Goal: Transaction & Acquisition: Purchase product/service

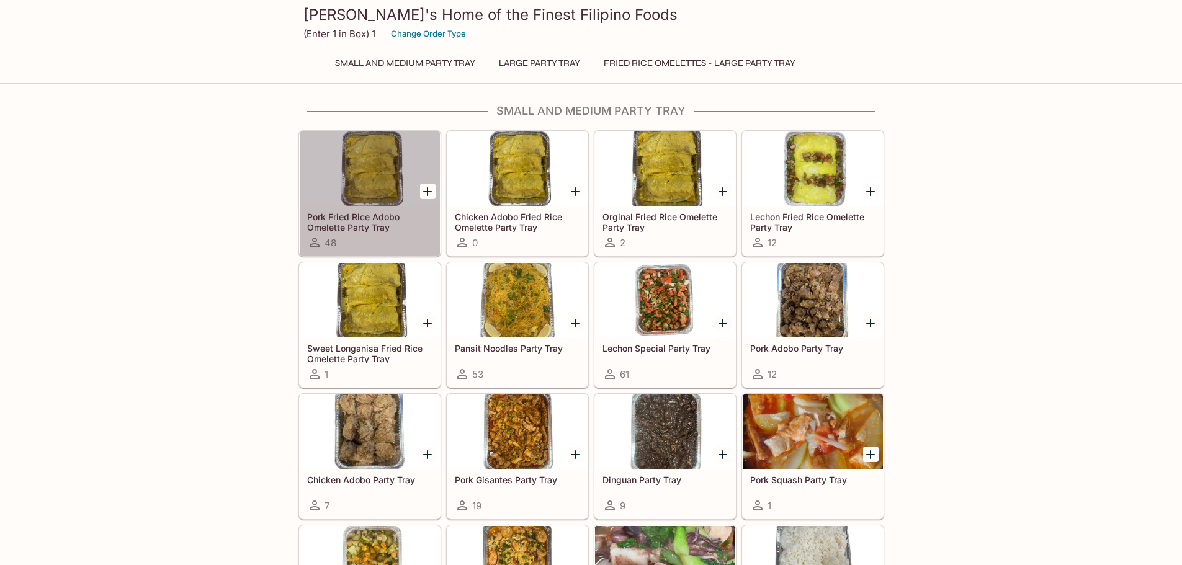
click at [385, 181] on div at bounding box center [370, 169] width 140 height 74
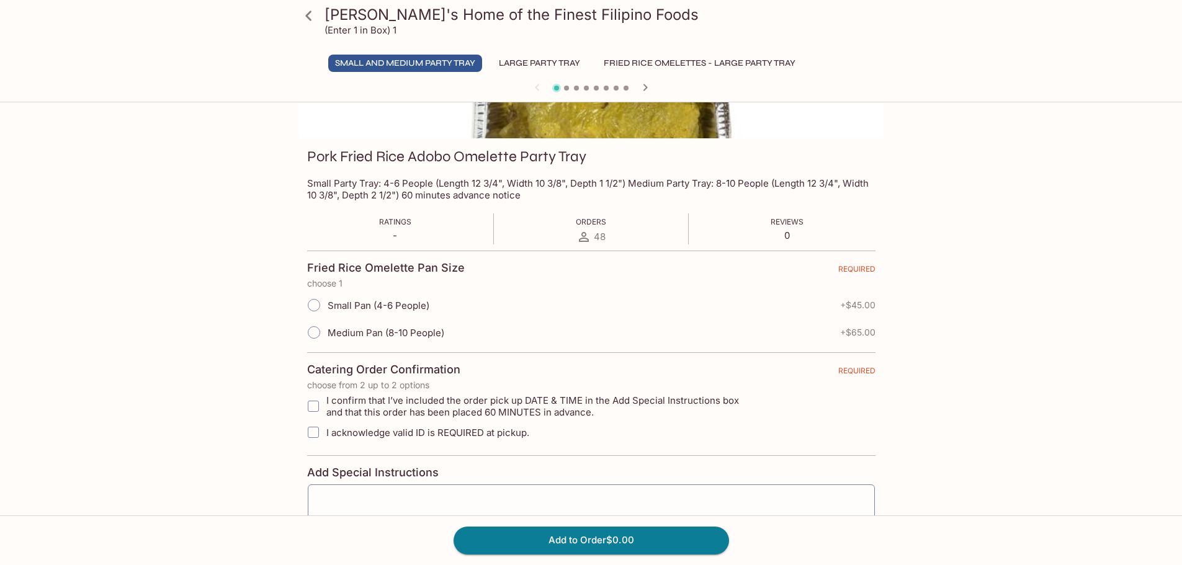
scroll to position [113, 0]
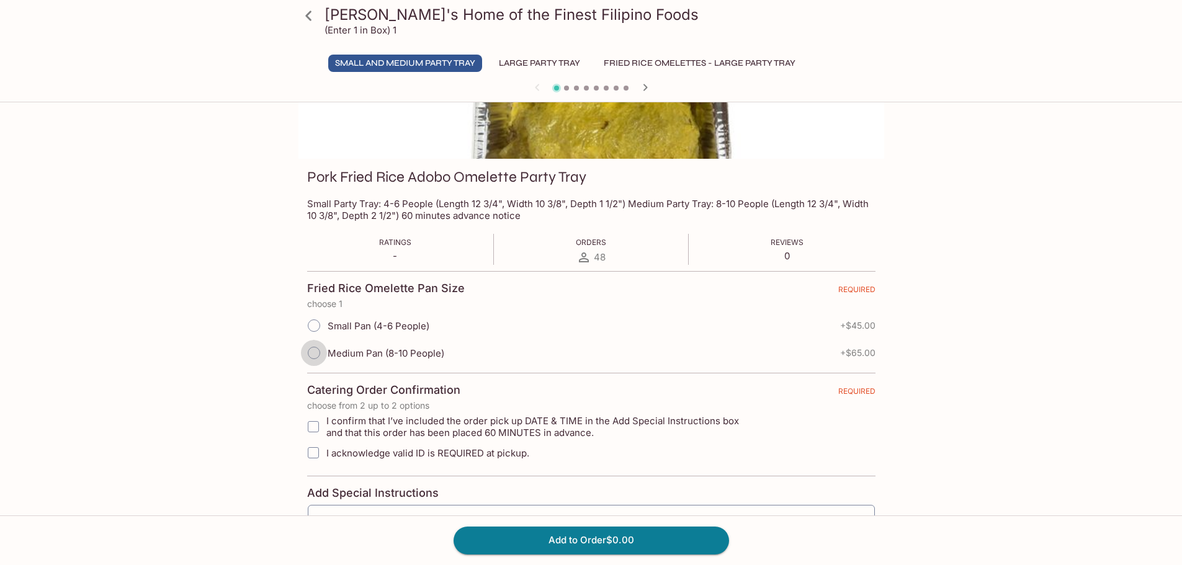
click at [313, 349] on input "Medium Pan (8-10 People)" at bounding box center [314, 353] width 26 height 26
radio input "true"
click at [316, 433] on input "I confirm that I’ve included the order pick up DATE & TIME in the Add Special I…" at bounding box center [313, 427] width 25 height 25
checkbox input "true"
click at [316, 449] on input "I acknowledge valid ID is REQUIRED at pickup." at bounding box center [313, 453] width 25 height 25
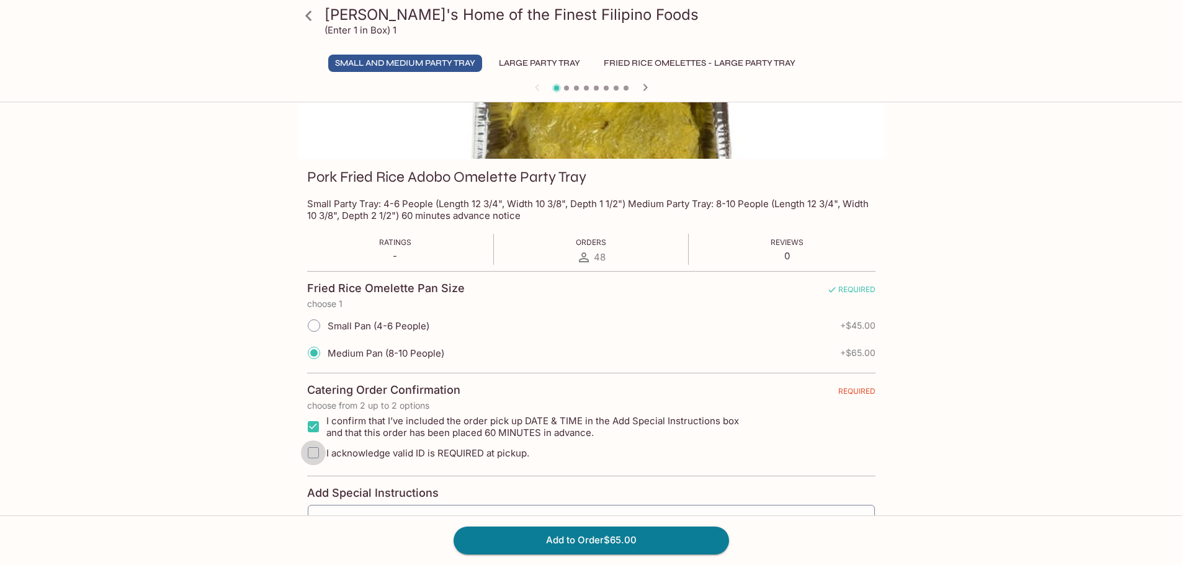
checkbox input "true"
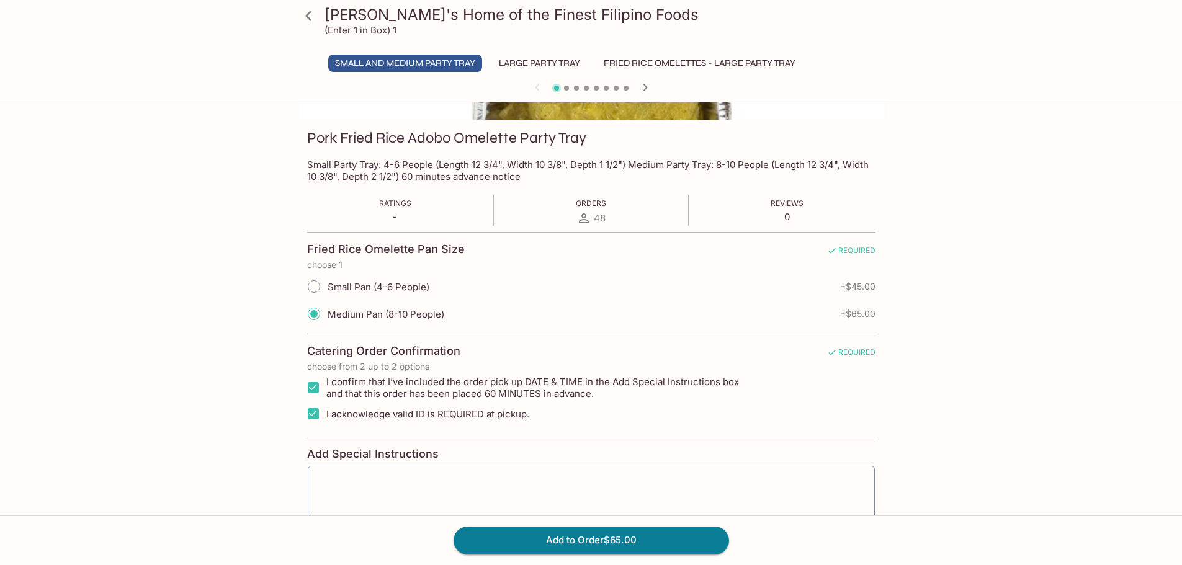
scroll to position [0, 0]
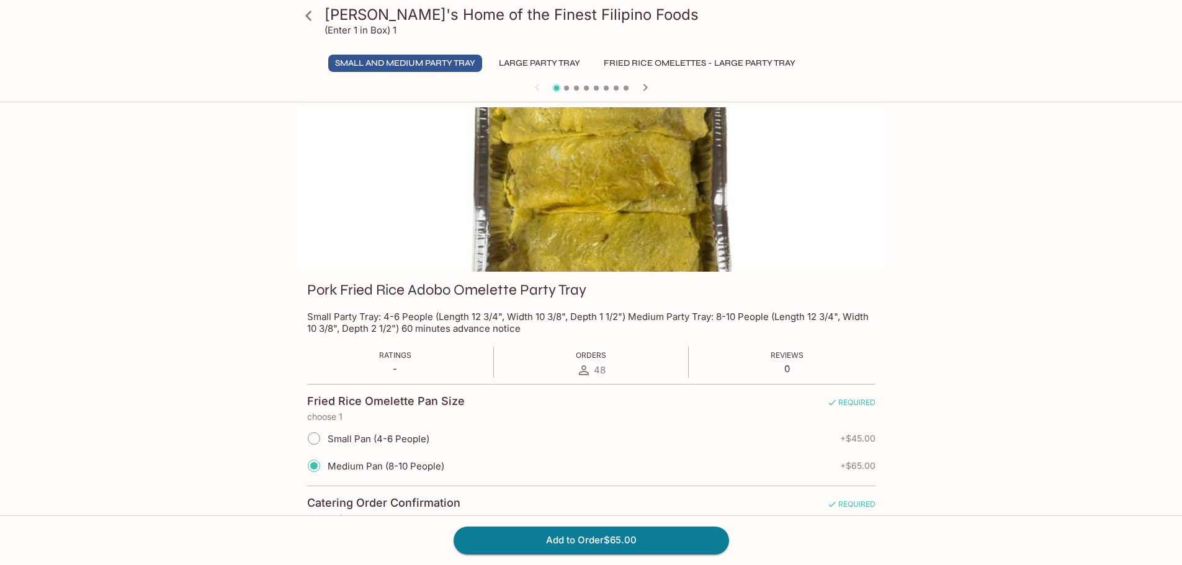
click at [533, 60] on button "Large Party Tray" at bounding box center [539, 63] width 95 height 17
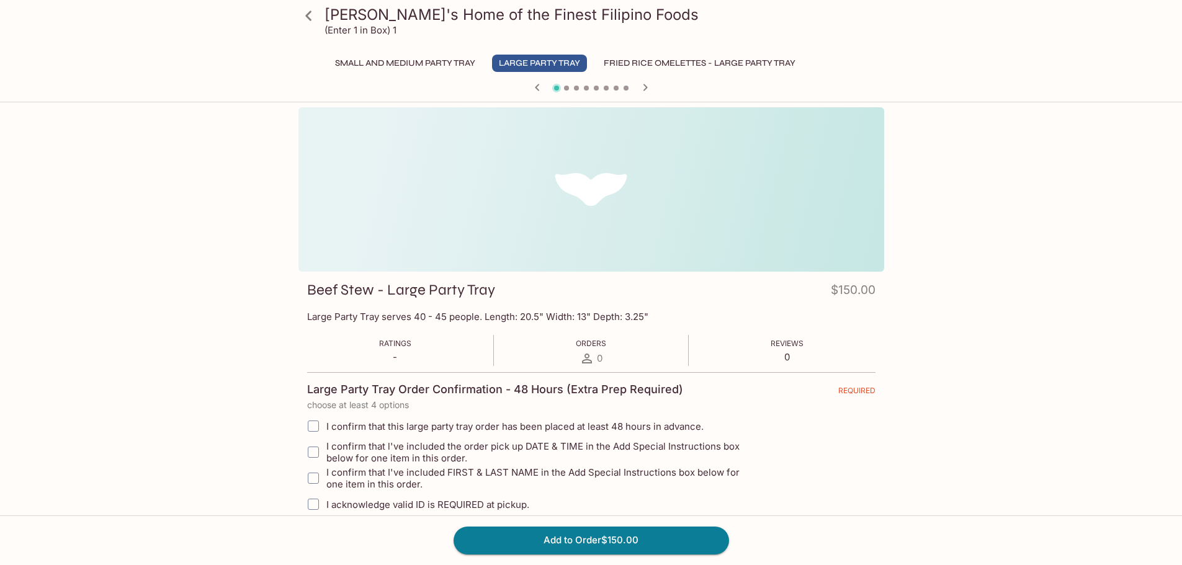
click at [627, 59] on button "Fried Rice Omelettes - Large Party Tray" at bounding box center [699, 63] width 205 height 17
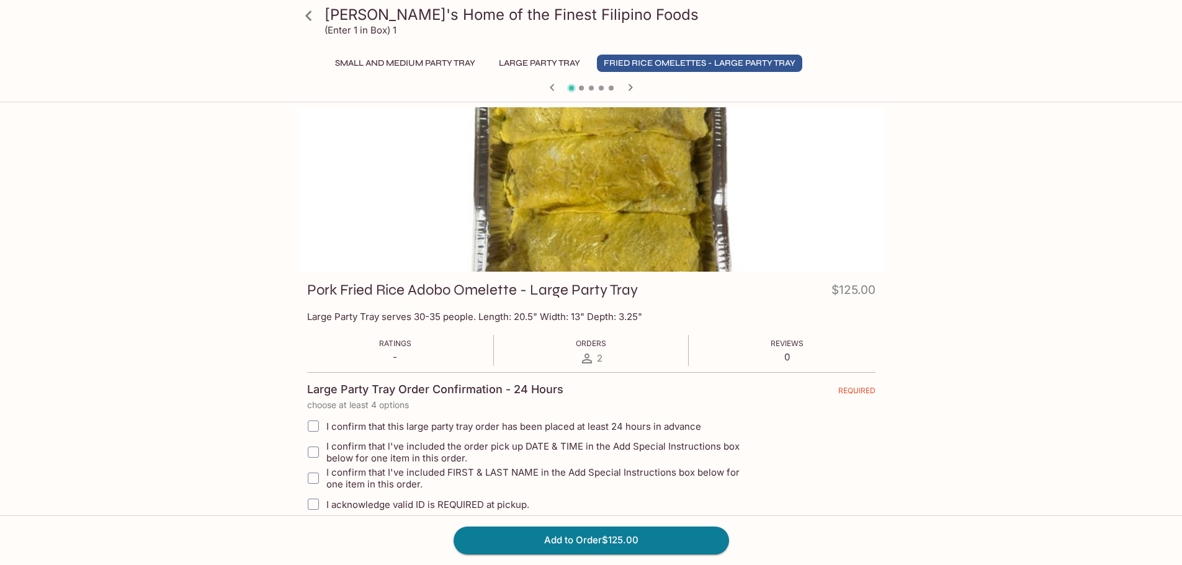
click at [518, 63] on button "Large Party Tray" at bounding box center [539, 63] width 95 height 17
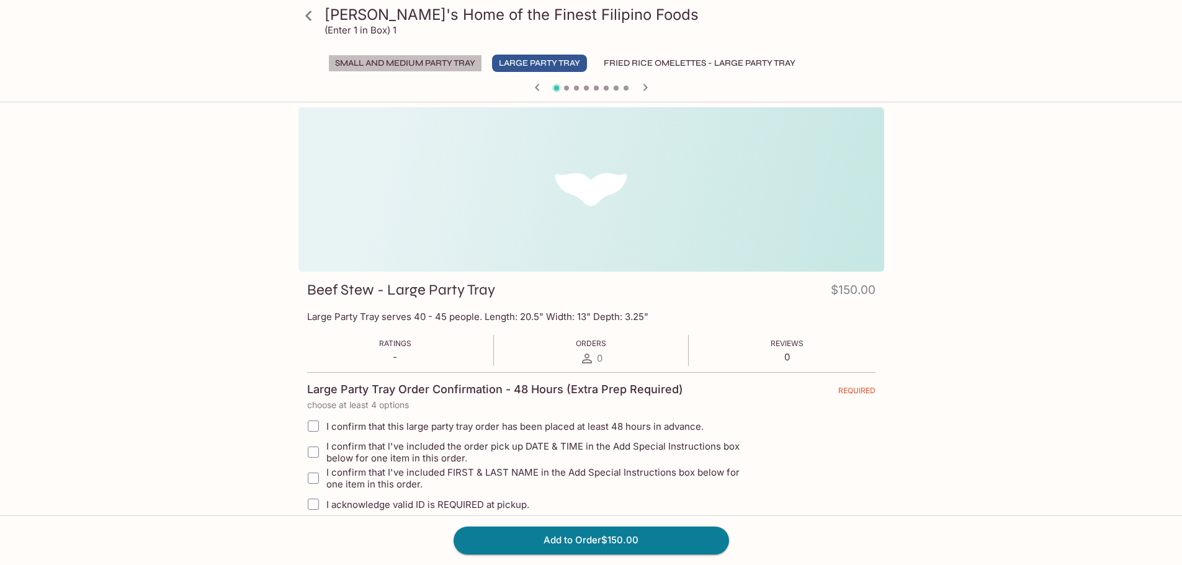
click at [388, 61] on button "Small and Medium Party Tray" at bounding box center [405, 63] width 154 height 17
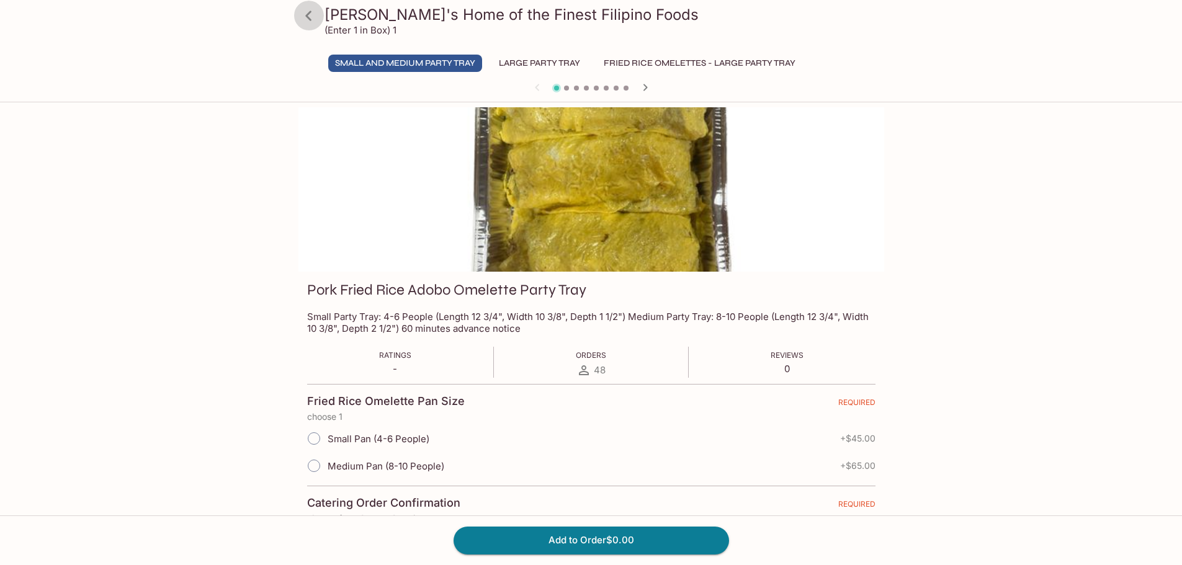
click at [313, 12] on icon at bounding box center [309, 16] width 22 height 22
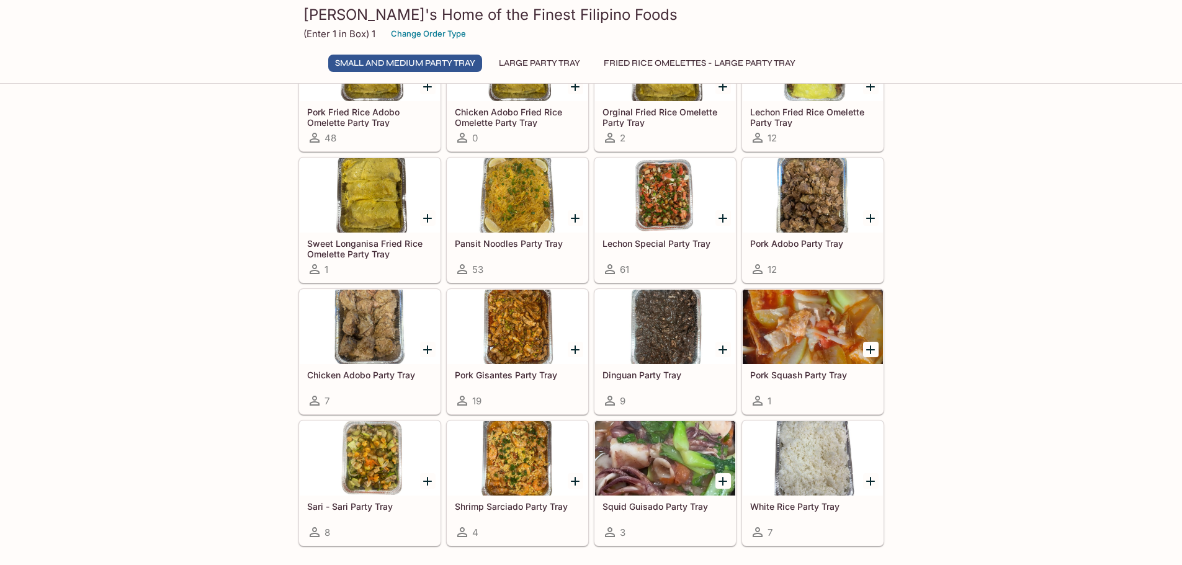
scroll to position [124, 0]
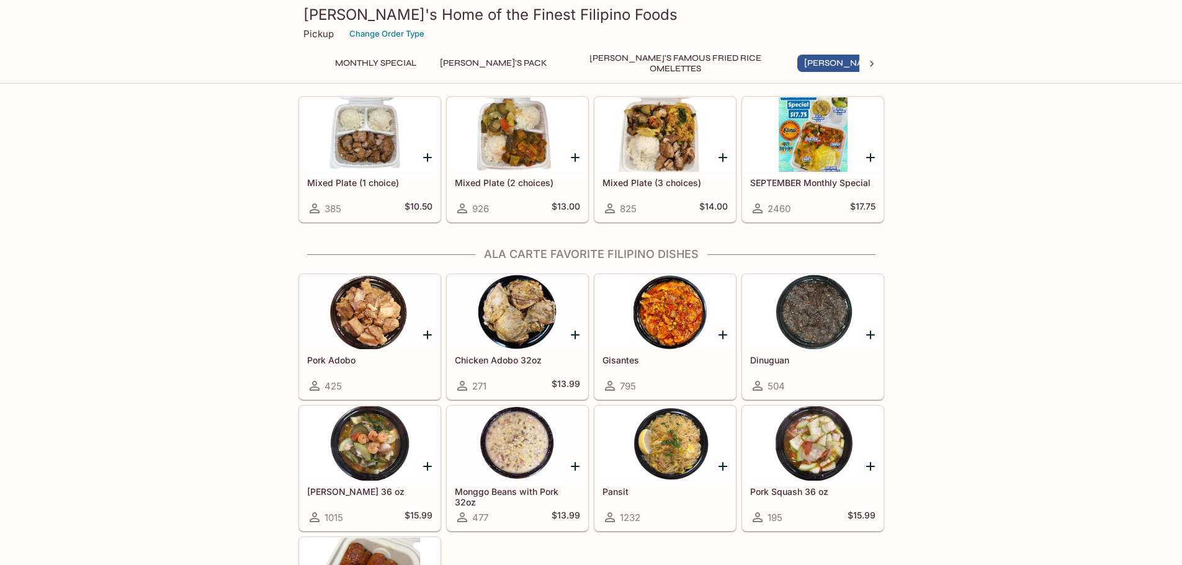
scroll to position [745, 0]
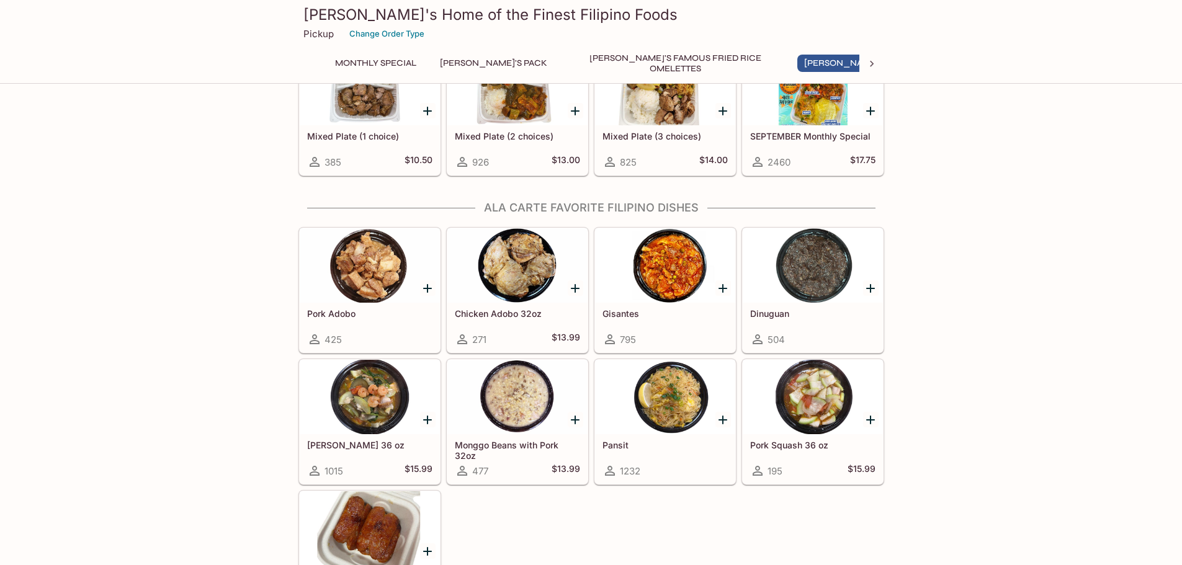
click at [822, 267] on div at bounding box center [813, 265] width 140 height 74
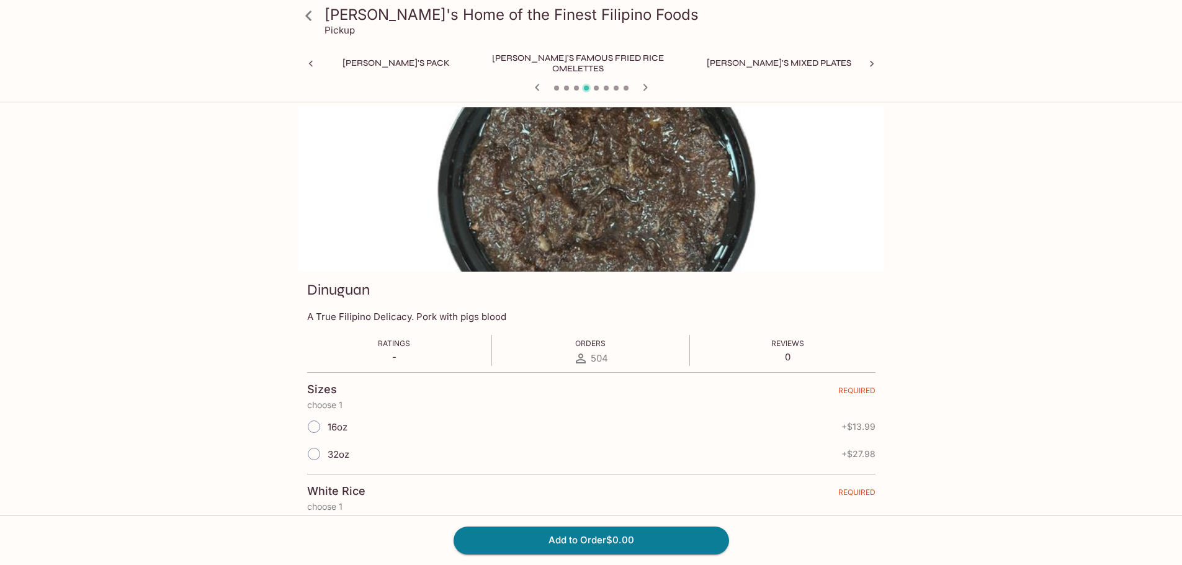
scroll to position [0, 166]
